Goal: Task Accomplishment & Management: Use online tool/utility

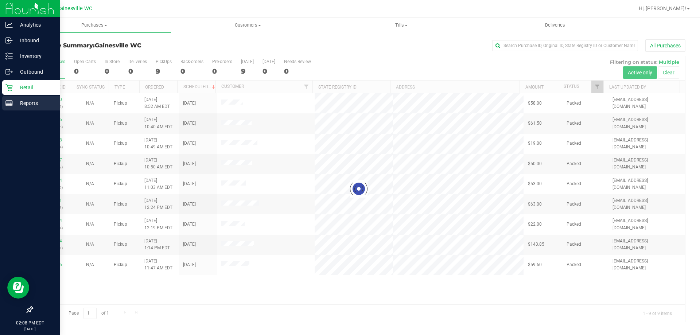
click at [27, 100] on p "Reports" at bounding box center [35, 103] width 44 height 9
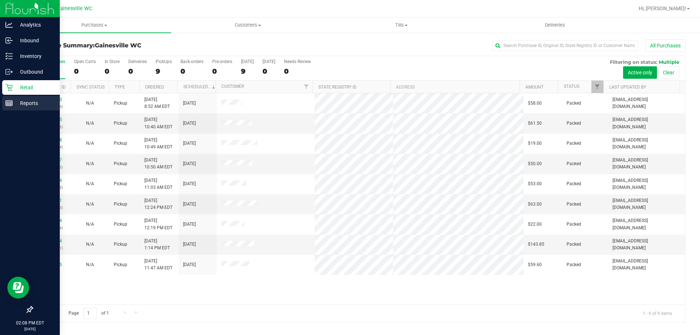
click at [13, 102] on p "Reports" at bounding box center [35, 103] width 44 height 9
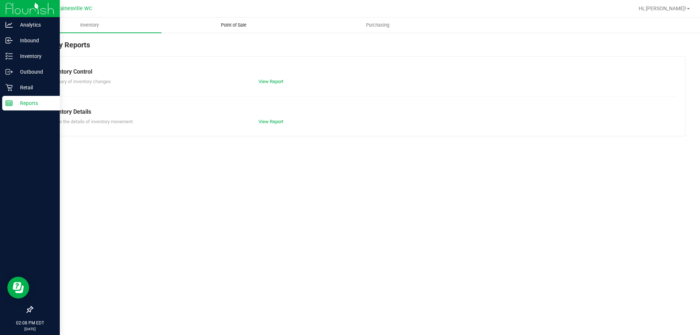
click at [221, 29] on uib-tab-heading "Point of Sale" at bounding box center [233, 25] width 143 height 15
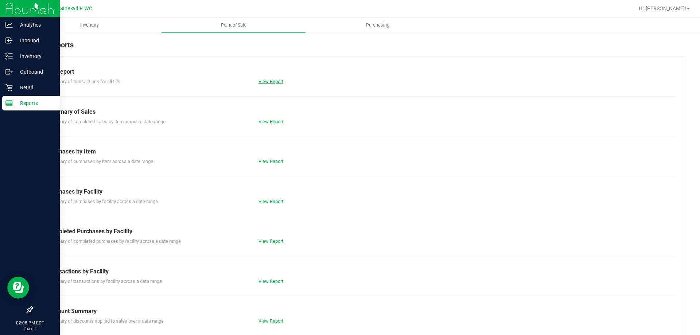
click at [276, 80] on link "View Report" at bounding box center [270, 81] width 25 height 5
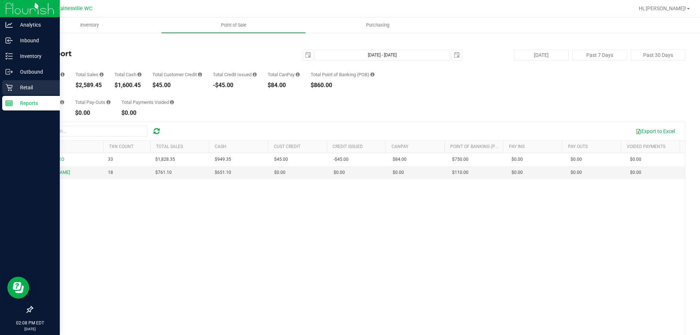
click at [36, 86] on p "Retail" at bounding box center [35, 87] width 44 height 9
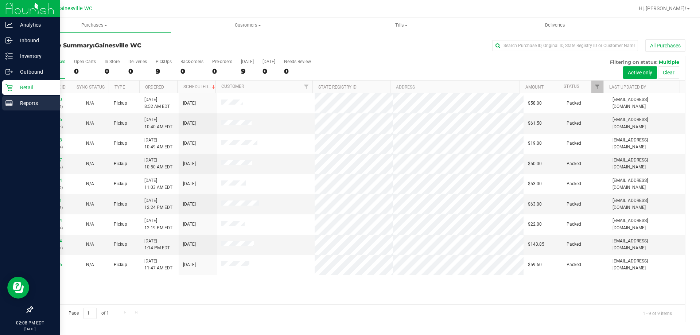
click at [12, 102] on line at bounding box center [9, 102] width 7 height 0
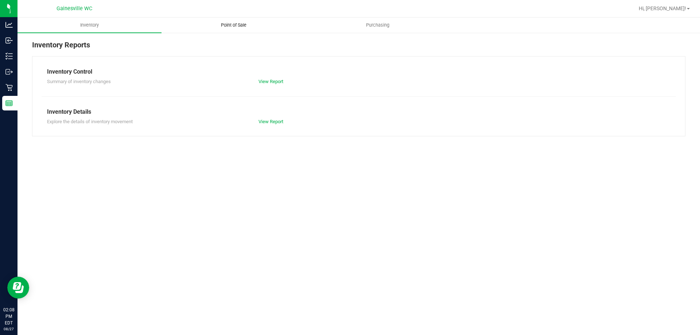
click at [235, 20] on uib-tab-heading "Point of Sale" at bounding box center [233, 25] width 143 height 15
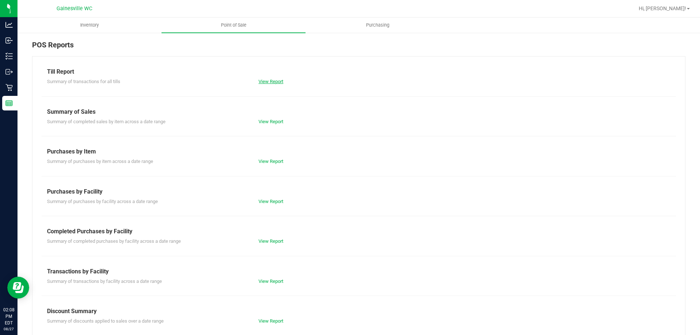
click at [265, 81] on link "View Report" at bounding box center [270, 81] width 25 height 5
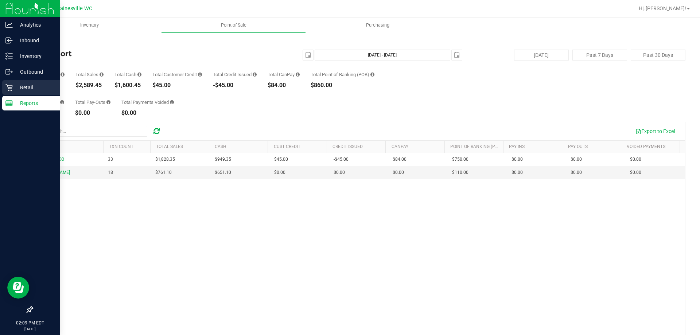
click at [32, 92] on div "Retail" at bounding box center [31, 87] width 58 height 15
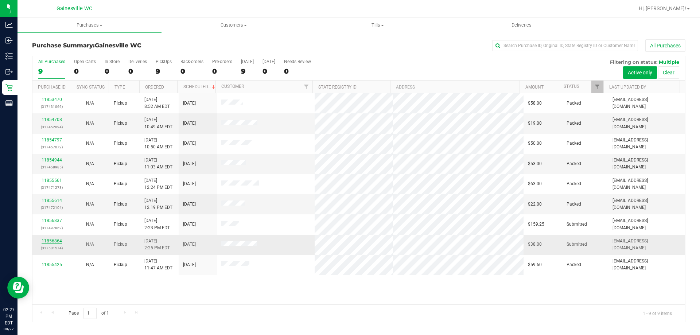
click at [44, 240] on link "11856864" at bounding box center [52, 240] width 20 height 5
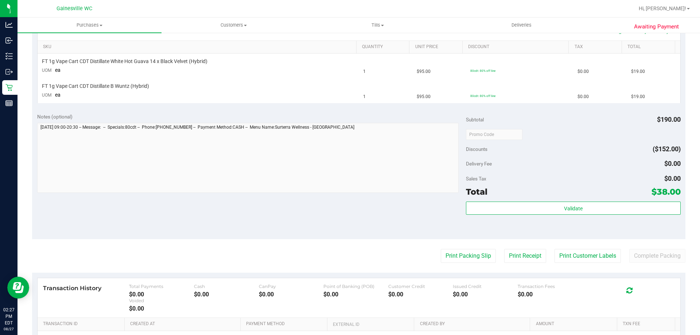
scroll to position [182, 0]
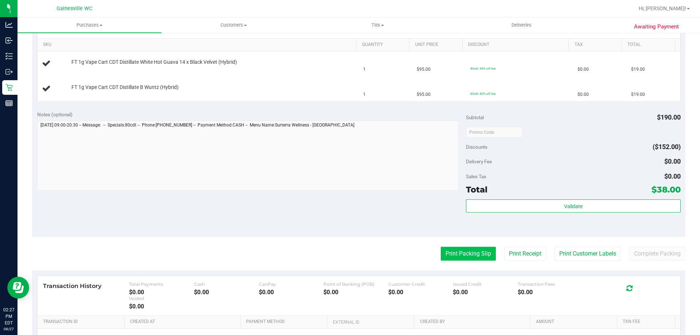
click at [463, 249] on button "Print Packing Slip" at bounding box center [468, 254] width 55 height 14
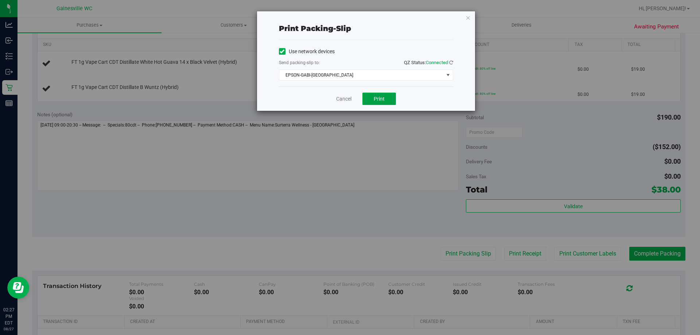
click at [389, 98] on button "Print" at bounding box center [379, 99] width 34 height 12
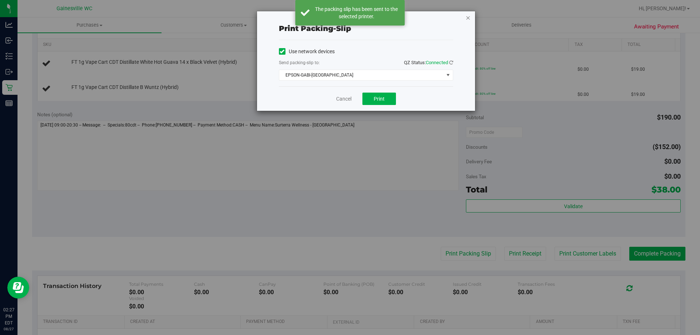
click at [469, 17] on icon "button" at bounding box center [467, 17] width 5 height 9
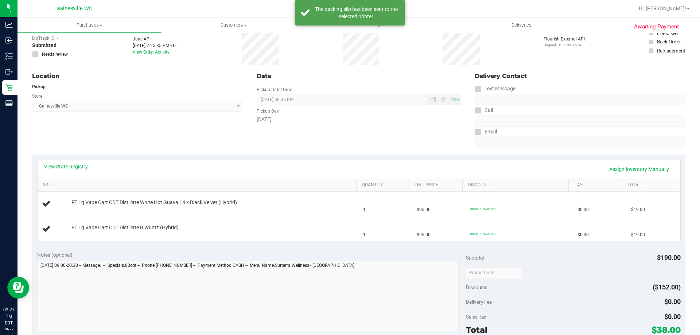
scroll to position [36, 0]
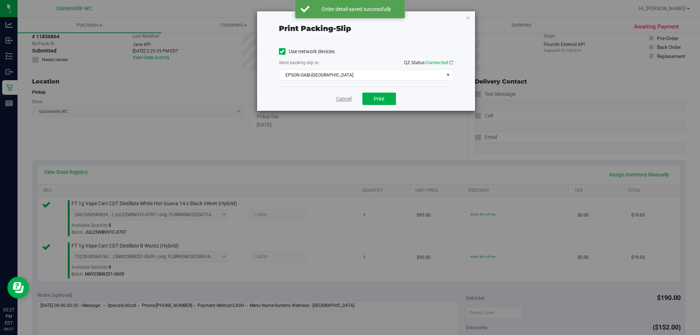
click at [344, 100] on link "Cancel" at bounding box center [343, 99] width 15 height 8
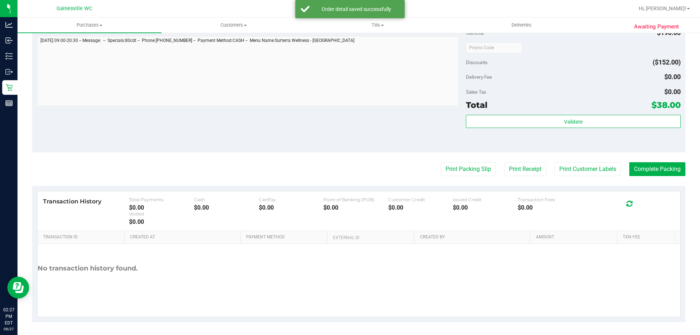
scroll to position [303, 0]
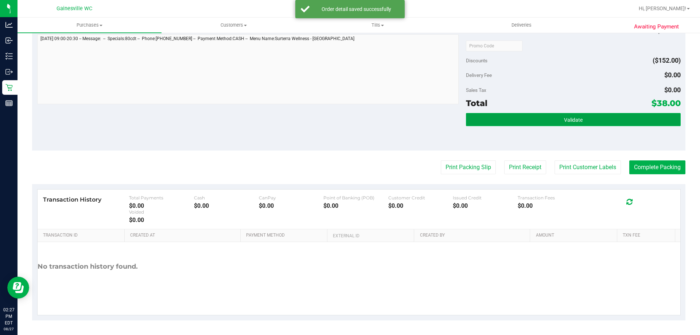
click at [509, 121] on button "Validate" at bounding box center [573, 119] width 214 height 13
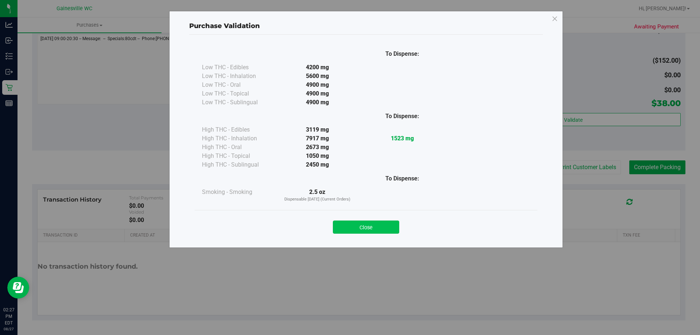
click at [391, 226] on button "Close" at bounding box center [366, 226] width 66 height 13
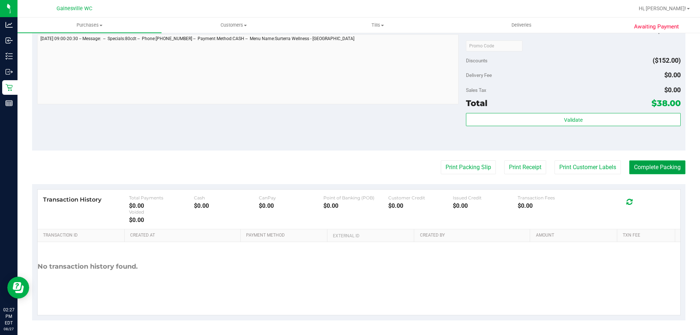
click at [671, 169] on button "Complete Packing" at bounding box center [657, 167] width 56 height 14
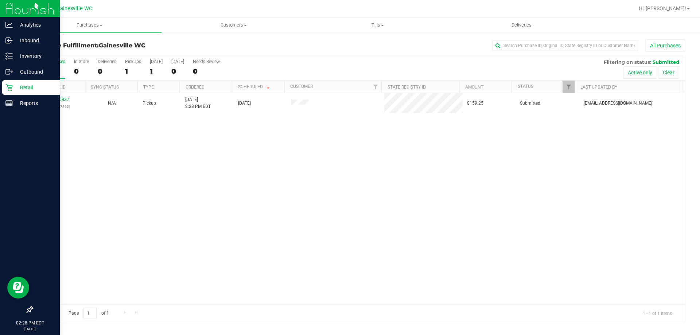
click at [14, 93] on div "Retail" at bounding box center [31, 87] width 58 height 15
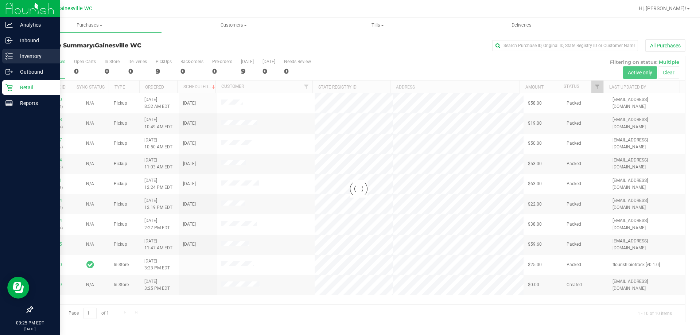
drag, startPoint x: 4, startPoint y: 59, endPoint x: 26, endPoint y: 62, distance: 21.7
click at [26, 62] on div "Inventory" at bounding box center [31, 56] width 58 height 15
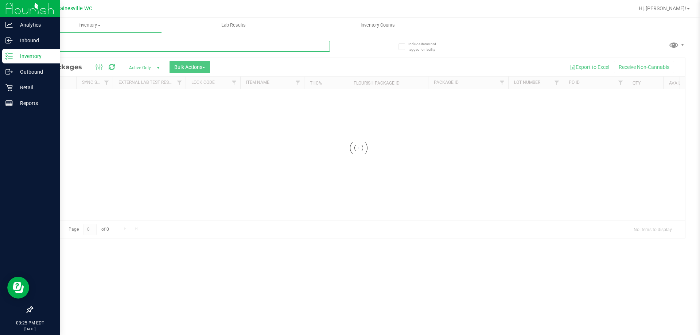
click at [108, 50] on input "text" at bounding box center [181, 46] width 298 height 11
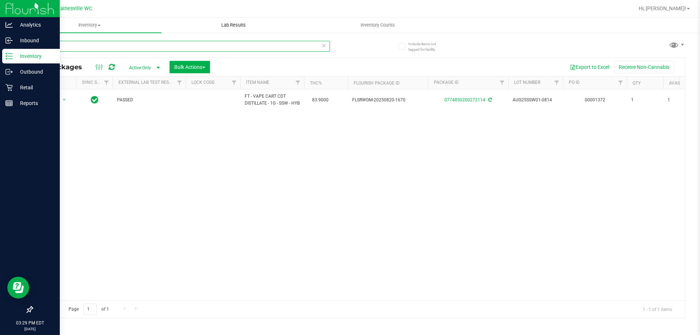
type input "ssw`"
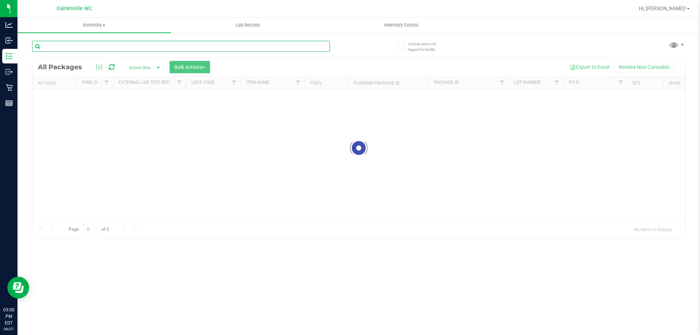
click at [224, 47] on input "text" at bounding box center [181, 46] width 298 height 11
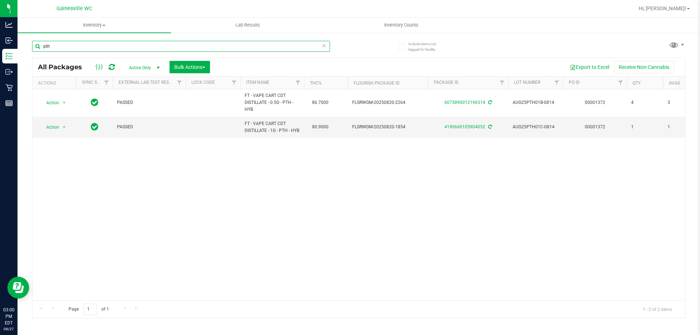
type input "pth"
click at [324, 47] on icon at bounding box center [323, 45] width 5 height 9
click at [312, 46] on input "text" at bounding box center [181, 46] width 298 height 11
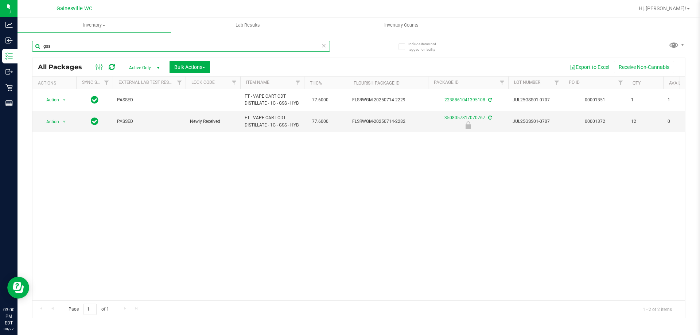
type input "gss"
click at [333, 48] on div "gss" at bounding box center [195, 45] width 326 height 23
click at [176, 47] on input "gss" at bounding box center [181, 46] width 298 height 11
click at [46, 126] on span "Action" at bounding box center [50, 122] width 20 height 10
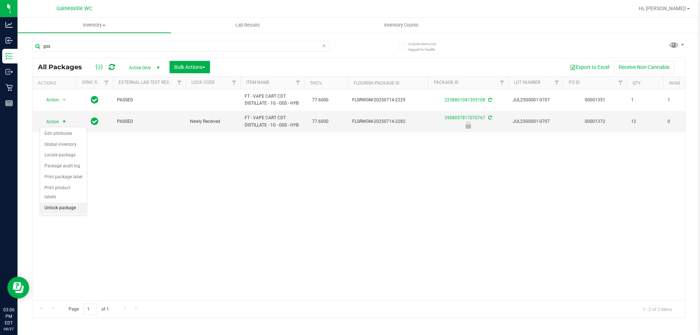
click at [58, 203] on li "Unlock package" at bounding box center [63, 208] width 47 height 11
